Goal: Information Seeking & Learning: Understand process/instructions

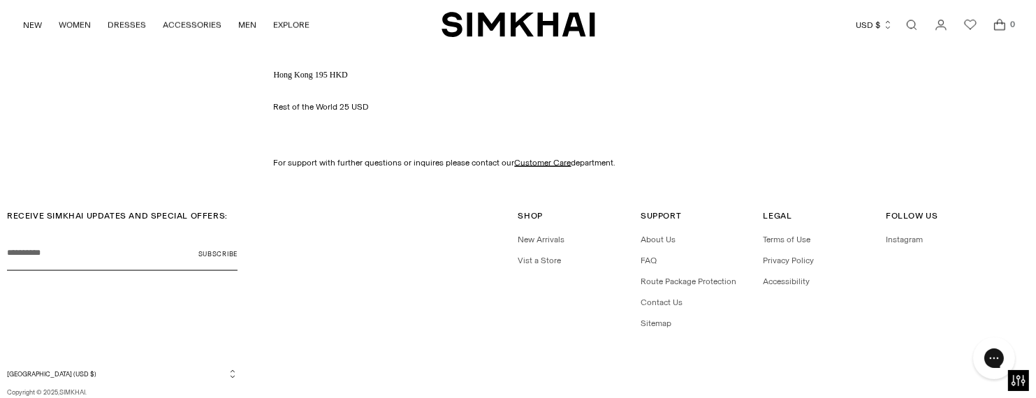
scroll to position [2112, 0]
